Goal: Navigation & Orientation: Find specific page/section

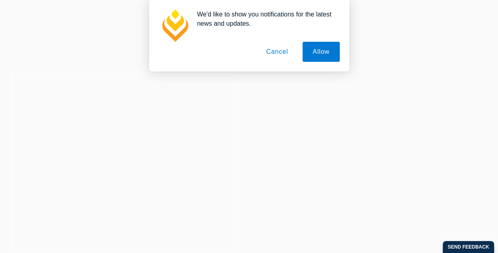
click at [273, 54] on button "Cancel" at bounding box center [277, 52] width 42 height 20
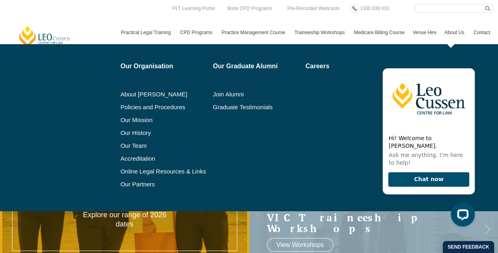
click at [451, 31] on link "About Us" at bounding box center [455, 32] width 29 height 23
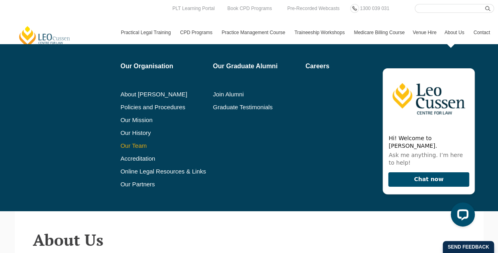
click at [138, 145] on link "Our Team" at bounding box center [164, 145] width 87 height 6
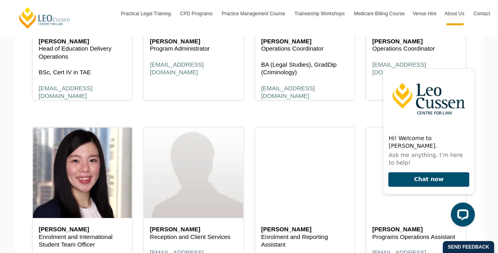
scroll to position [2646, 0]
